Goal: Task Accomplishment & Management: Manage account settings

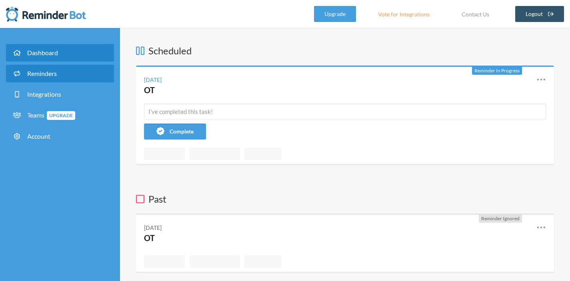
click at [60, 73] on link "Reminders" at bounding box center [60, 74] width 108 height 18
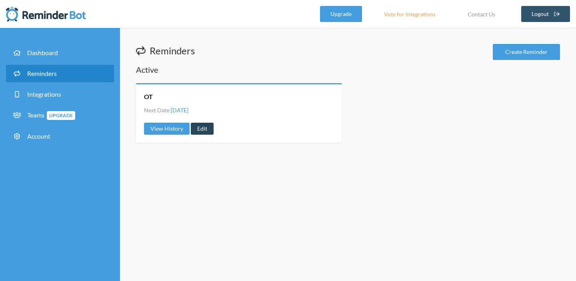
click at [201, 131] on link "Edit" at bounding box center [202, 129] width 23 height 12
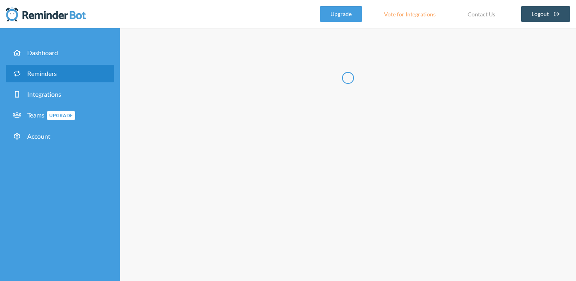
radio input "false"
radio input "true"
type input "OT"
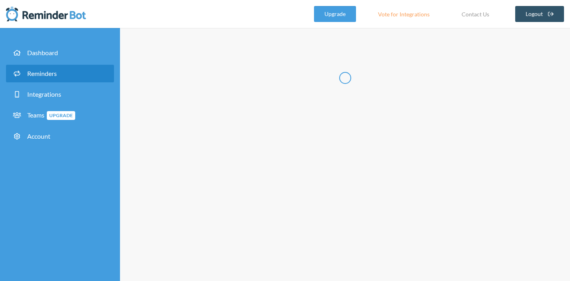
select select "14:45:00"
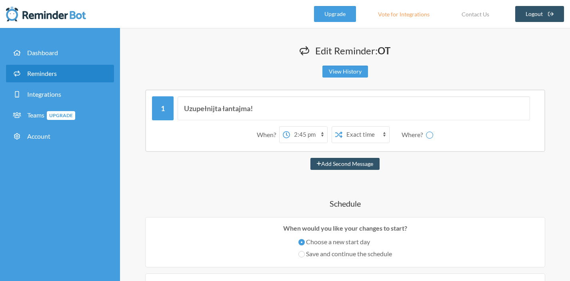
select select "spaces/AAAA6YKpTFI"
click at [235, 108] on input "Uzupełnijta łantajma!" at bounding box center [353, 108] width 352 height 24
type input "Uzupełnijta aktiwiti tajmlajna!"
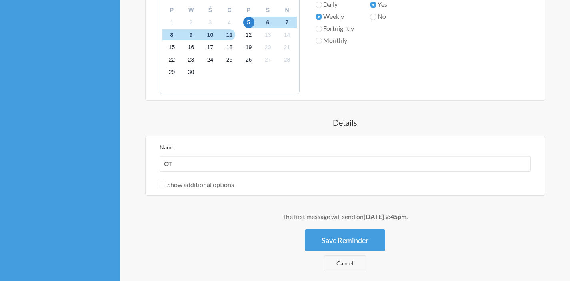
scroll to position [313, 0]
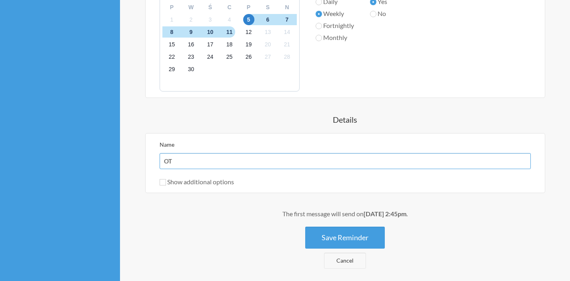
click at [315, 161] on input "OT" at bounding box center [344, 161] width 371 height 16
type input "AT"
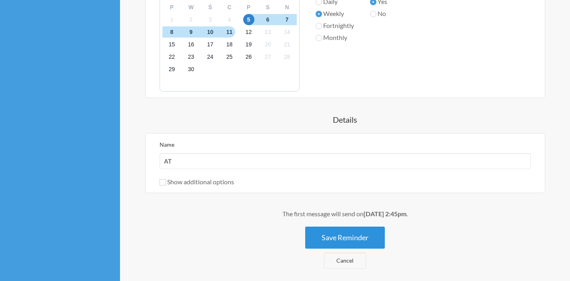
click at [343, 241] on button "Save Reminder" at bounding box center [345, 238] width 80 height 22
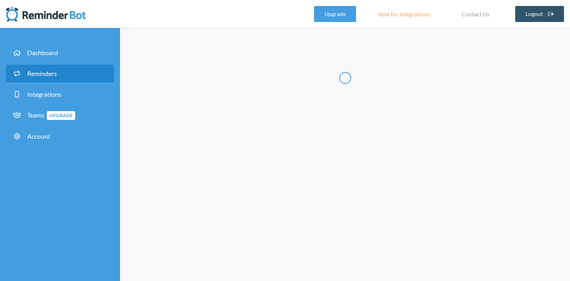
scroll to position [0, 0]
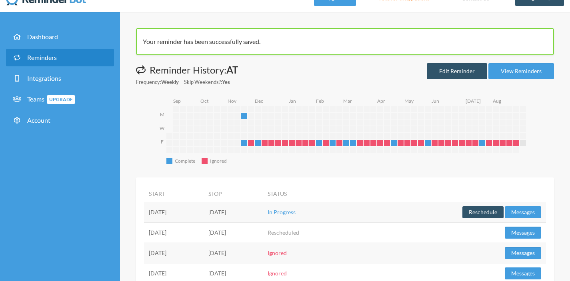
scroll to position [17, 0]
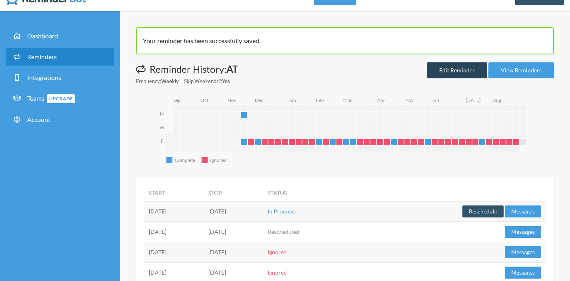
click at [458, 74] on link "Edit Reminder" at bounding box center [456, 70] width 60 height 16
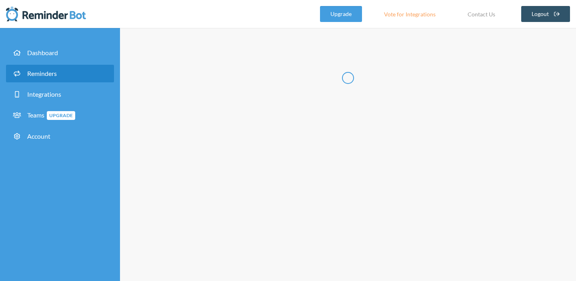
radio input "false"
radio input "true"
type input "AT"
select select "14:45:00"
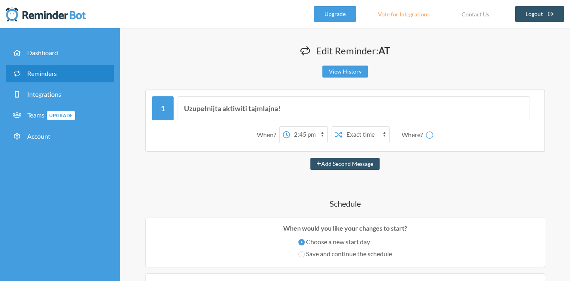
select select "spaces/AAAA6YKpTFI"
click at [301, 106] on input "Uzupełnijta aktiwiti tajmlajna!" at bounding box center [353, 108] width 352 height 24
paste input "🦫"
paste input ":kameleon:"
type input "Uzupełnijta aktiwiti tajmlajna! 🦫"
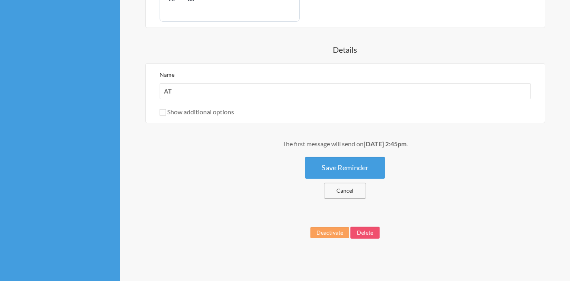
scroll to position [384, 0]
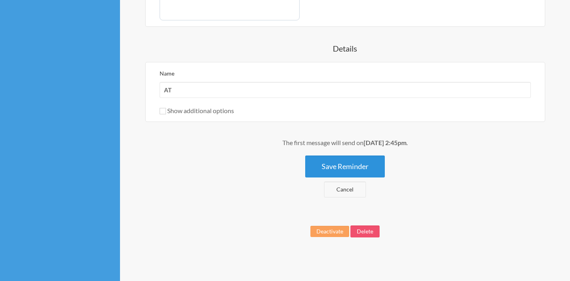
click at [345, 168] on button "Save Reminder" at bounding box center [345, 166] width 80 height 22
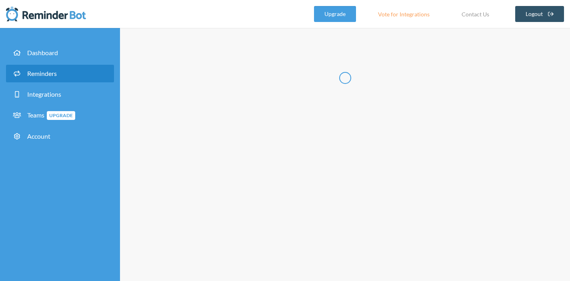
scroll to position [0, 0]
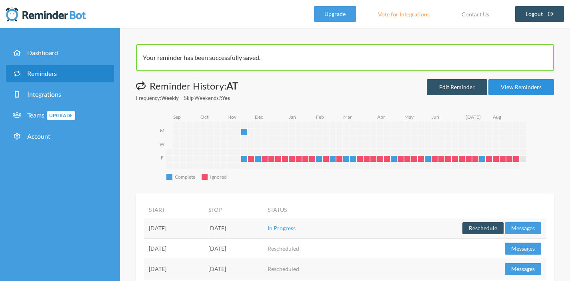
click at [518, 88] on link "View Reminders" at bounding box center [521, 87] width 66 height 16
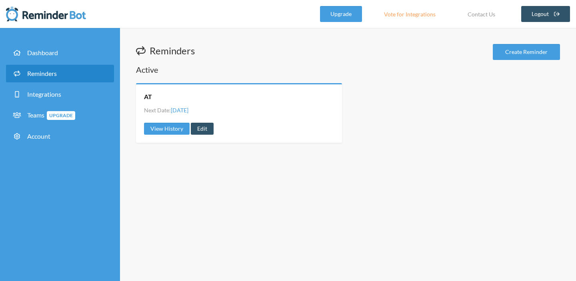
click at [182, 97] on div "AT" at bounding box center [239, 96] width 190 height 9
click at [151, 95] on link "AT" at bounding box center [148, 96] width 8 height 9
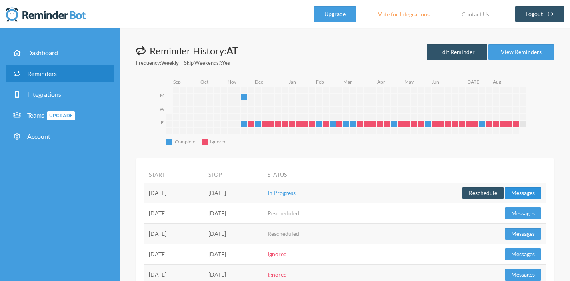
click at [524, 193] on button "Messages" at bounding box center [522, 193] width 36 height 12
